Goal: Information Seeking & Learning: Learn about a topic

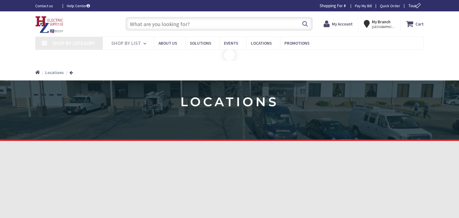
type input "[GEOGRAPHIC_DATA][PERSON_NAME], [STREET_ADDRESS][PERSON_NAME]"
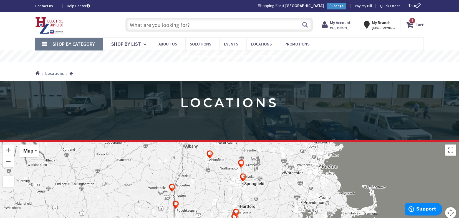
drag, startPoint x: 144, startPoint y: 26, endPoint x: 148, endPoint y: 27, distance: 4.3
click at [144, 26] on input "text" at bounding box center [218, 25] width 187 height 14
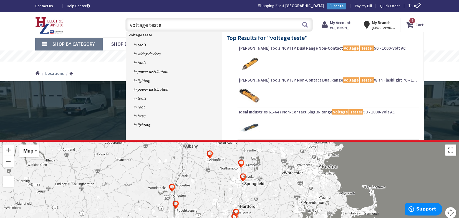
type input "voltage tester"
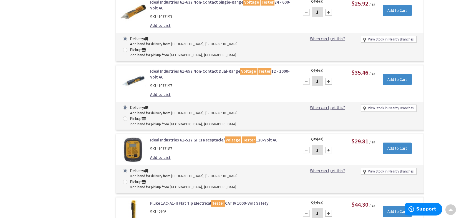
scroll to position [473, 0]
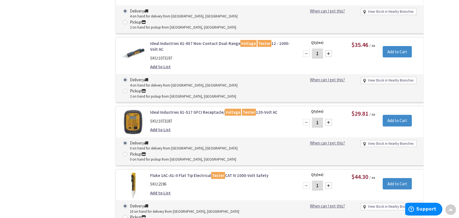
click at [171, 173] on link "Fluke 1AC-A1-II Flat Tip Electrical Tester CAT IV 1000-Volt Safety" at bounding box center [220, 176] width 141 height 6
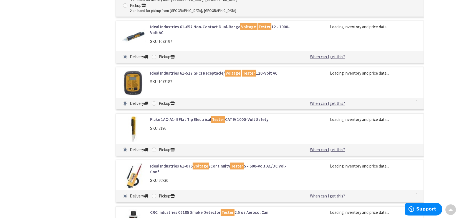
scroll to position [492, 0]
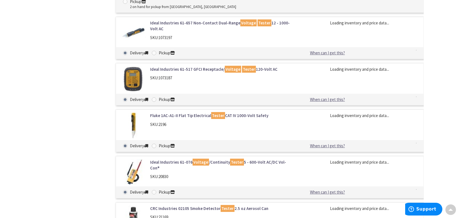
click at [185, 113] on link "Fluke 1AC-A1-II Flat Tip Electrical Tester CAT IV 1000-Volt Safety" at bounding box center [220, 116] width 141 height 6
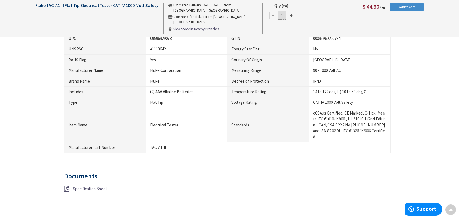
scroll to position [277, 0]
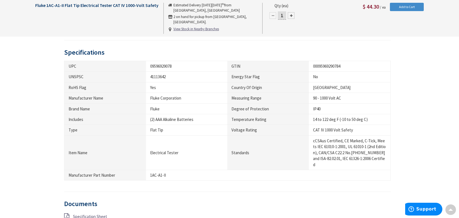
click at [97, 214] on span "Specification Sheet" at bounding box center [90, 216] width 34 height 5
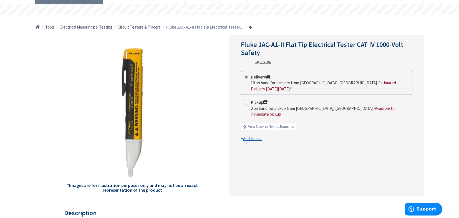
scroll to position [55, 0]
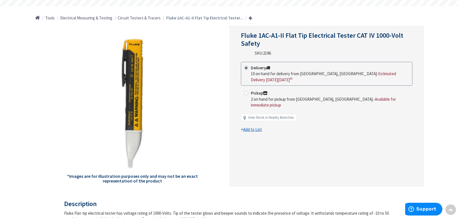
drag, startPoint x: 275, startPoint y: 136, endPoint x: 337, endPoint y: 150, distance: 64.3
click at [337, 150] on div "Fluke 1AC-A1-II Flat Tip Electrical Tester CAT IV 1000-Volt Safety SKU: 2196 Th…" at bounding box center [326, 106] width 194 height 161
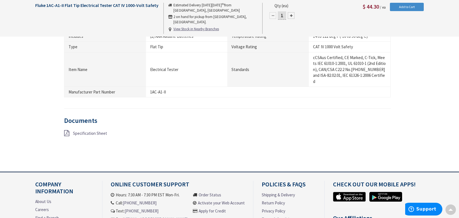
scroll to position [388, 0]
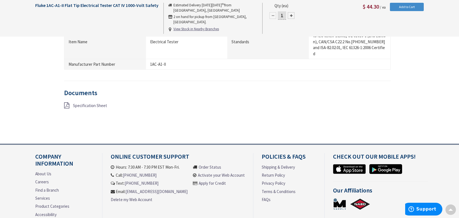
click at [85, 103] on span "Specification Sheet" at bounding box center [90, 105] width 34 height 5
